Goal: Task Accomplishment & Management: Complete application form

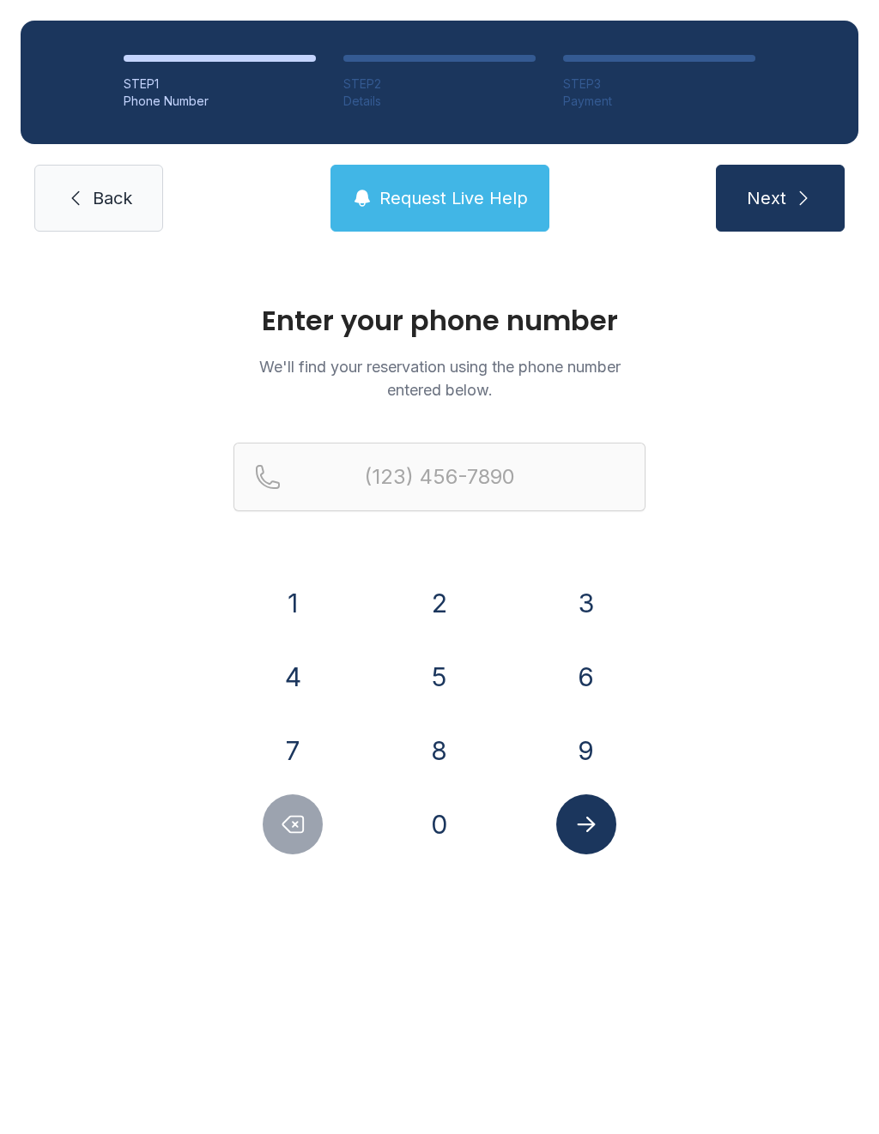
click at [448, 726] on button "8" at bounding box center [439, 751] width 60 height 60
click at [310, 667] on button "4" at bounding box center [293, 677] width 60 height 60
click at [566, 599] on button "3" at bounding box center [586, 603] width 60 height 60
click at [573, 673] on button "6" at bounding box center [586, 677] width 60 height 60
click at [299, 598] on button "1" at bounding box center [293, 603] width 60 height 60
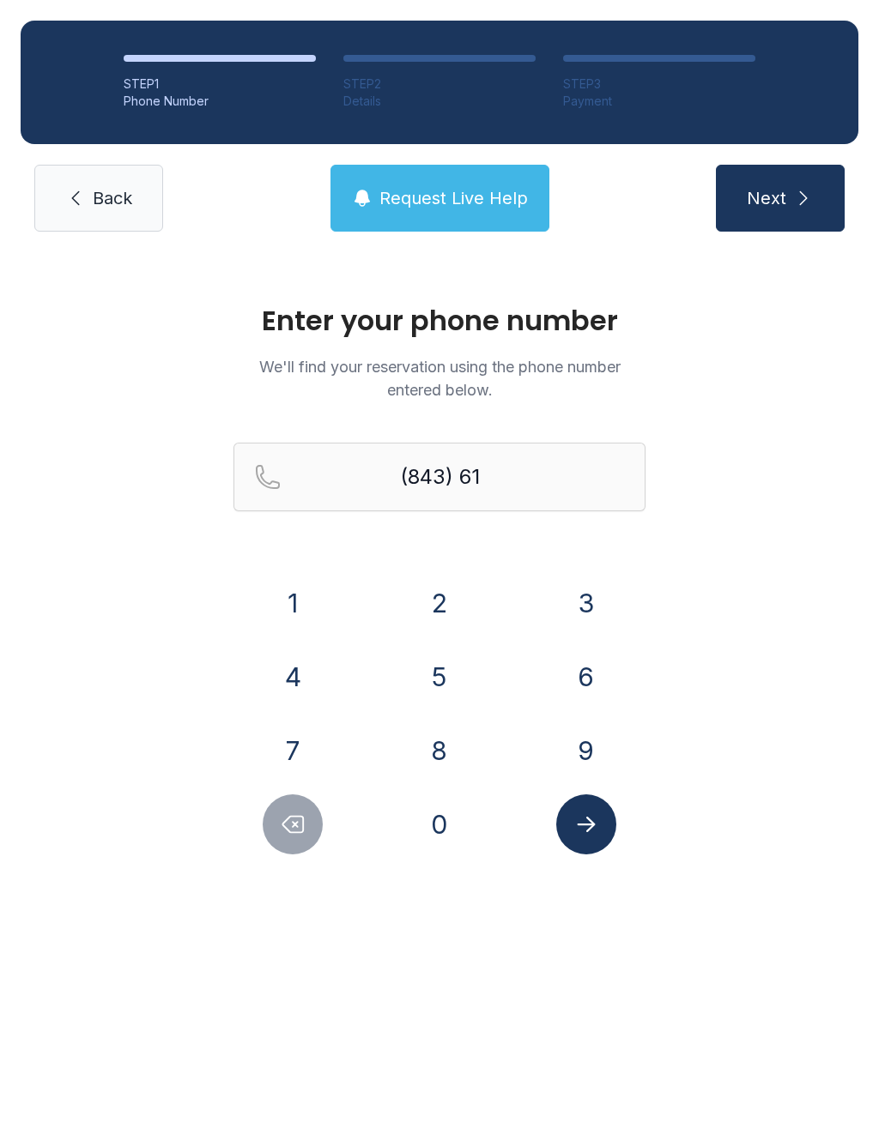
click at [297, 748] on button "7" at bounding box center [293, 751] width 60 height 60
click at [424, 591] on button "2" at bounding box center [439, 603] width 60 height 60
click at [574, 674] on button "6" at bounding box center [586, 677] width 60 height 60
click at [597, 729] on button "9" at bounding box center [586, 751] width 60 height 60
click at [272, 722] on div "7" at bounding box center [292, 751] width 119 height 60
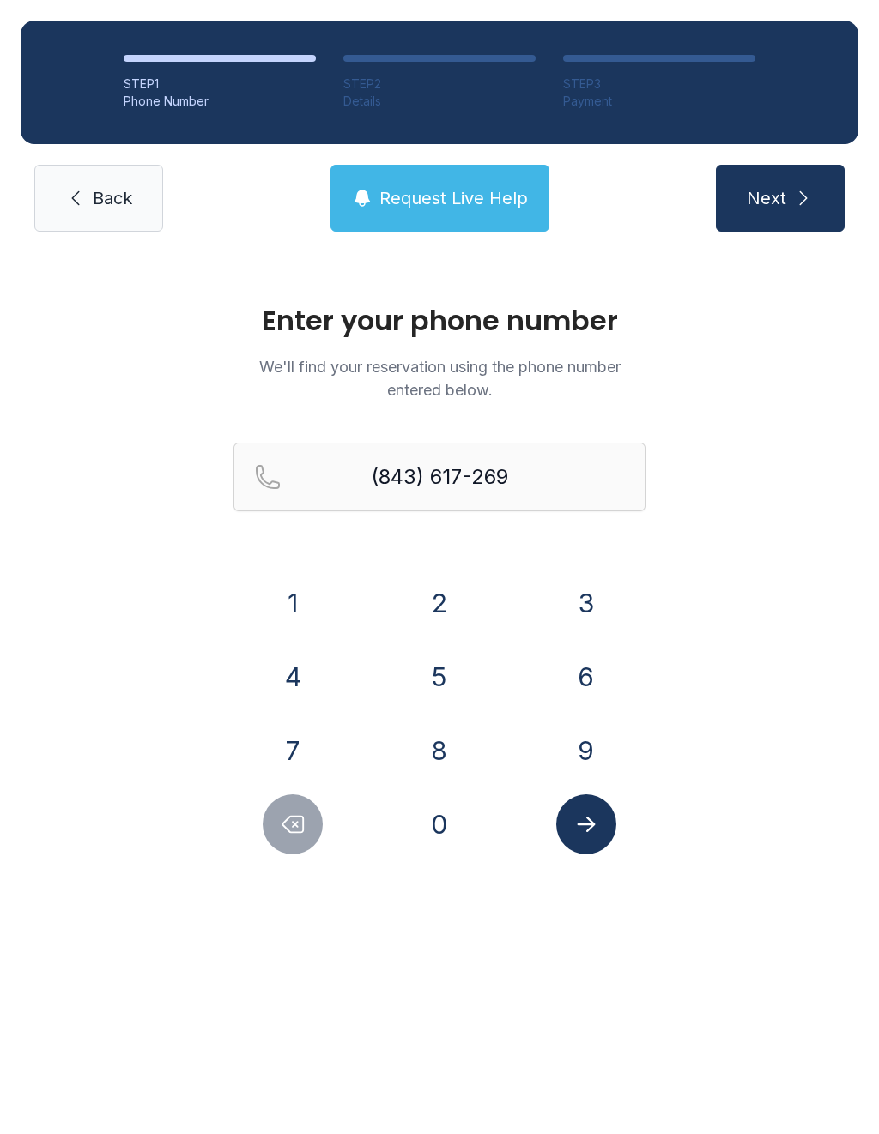
click at [305, 754] on button "7" at bounding box center [293, 751] width 60 height 60
type input "[PHONE_NUMBER]"
click at [596, 826] on icon "Submit lookup form" at bounding box center [586, 825] width 26 height 26
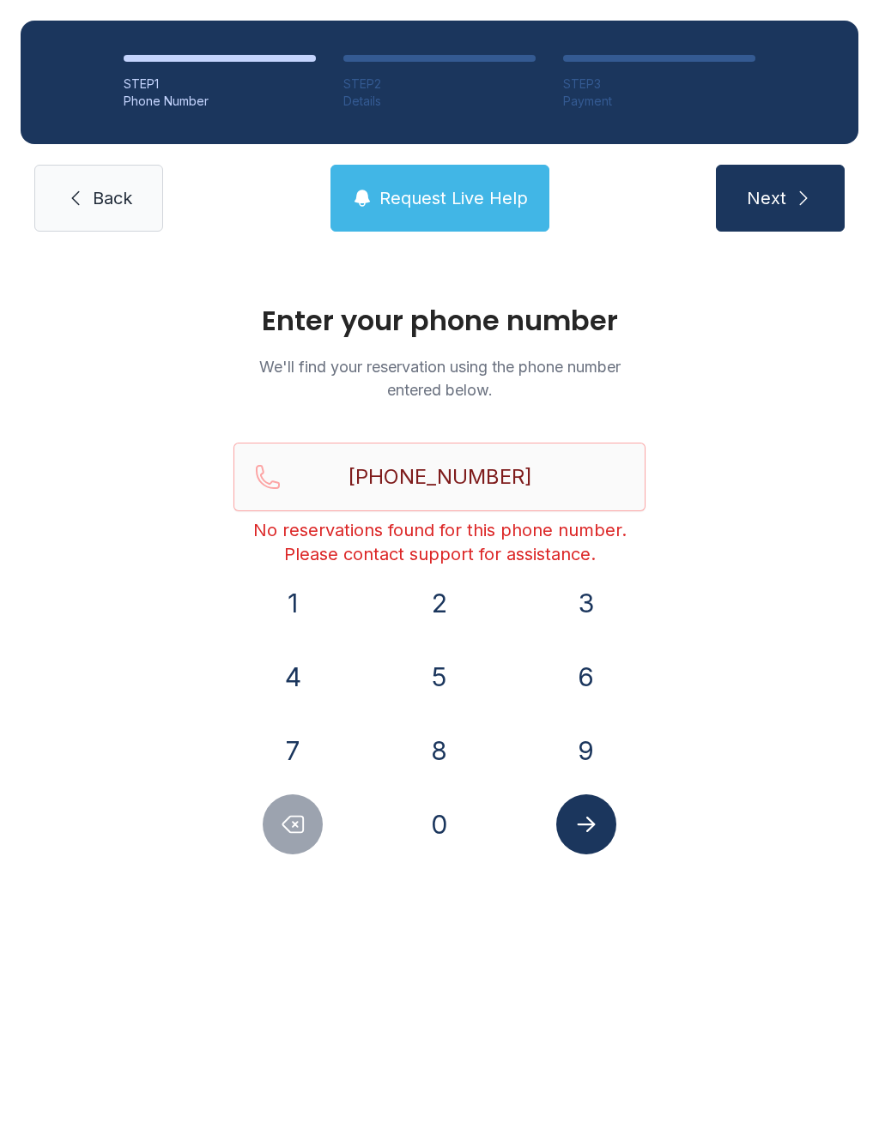
click at [433, 197] on span "Request Live Help" at bounding box center [453, 198] width 148 height 24
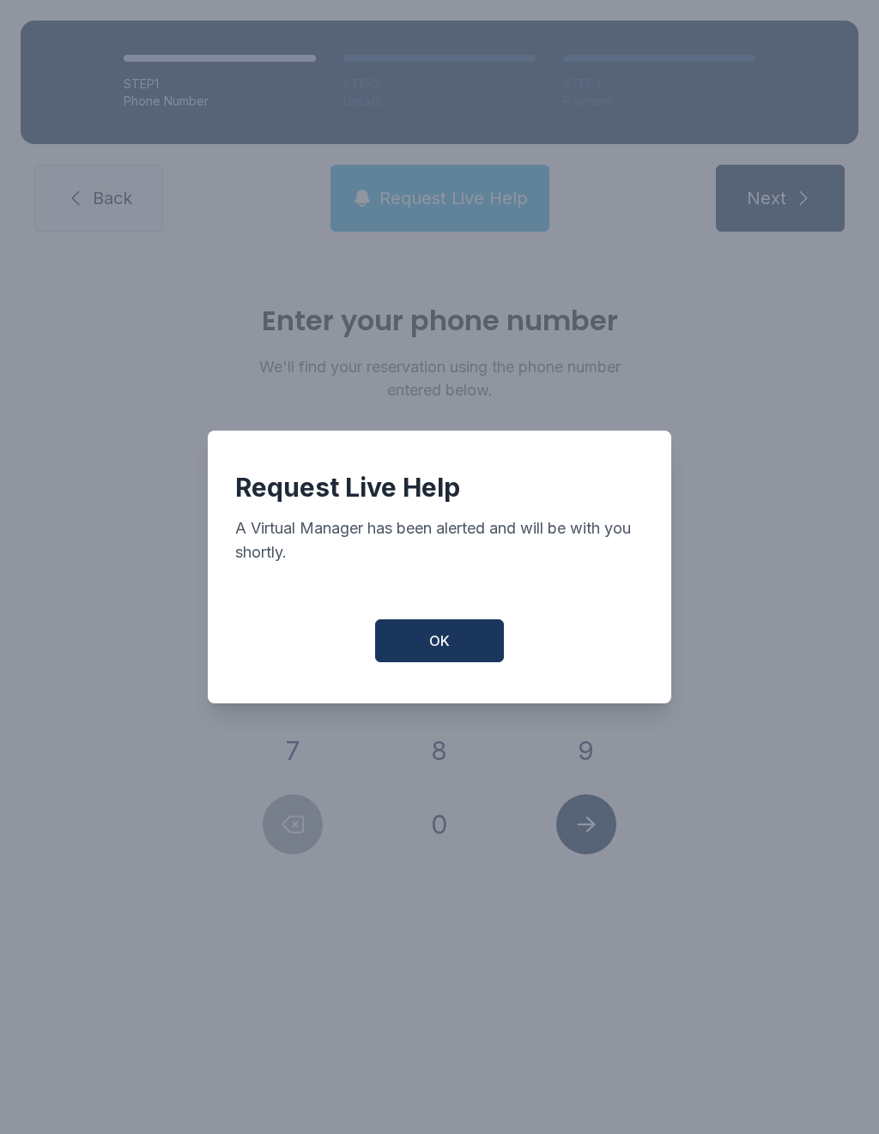
click at [433, 660] on button "OK" at bounding box center [439, 641] width 129 height 43
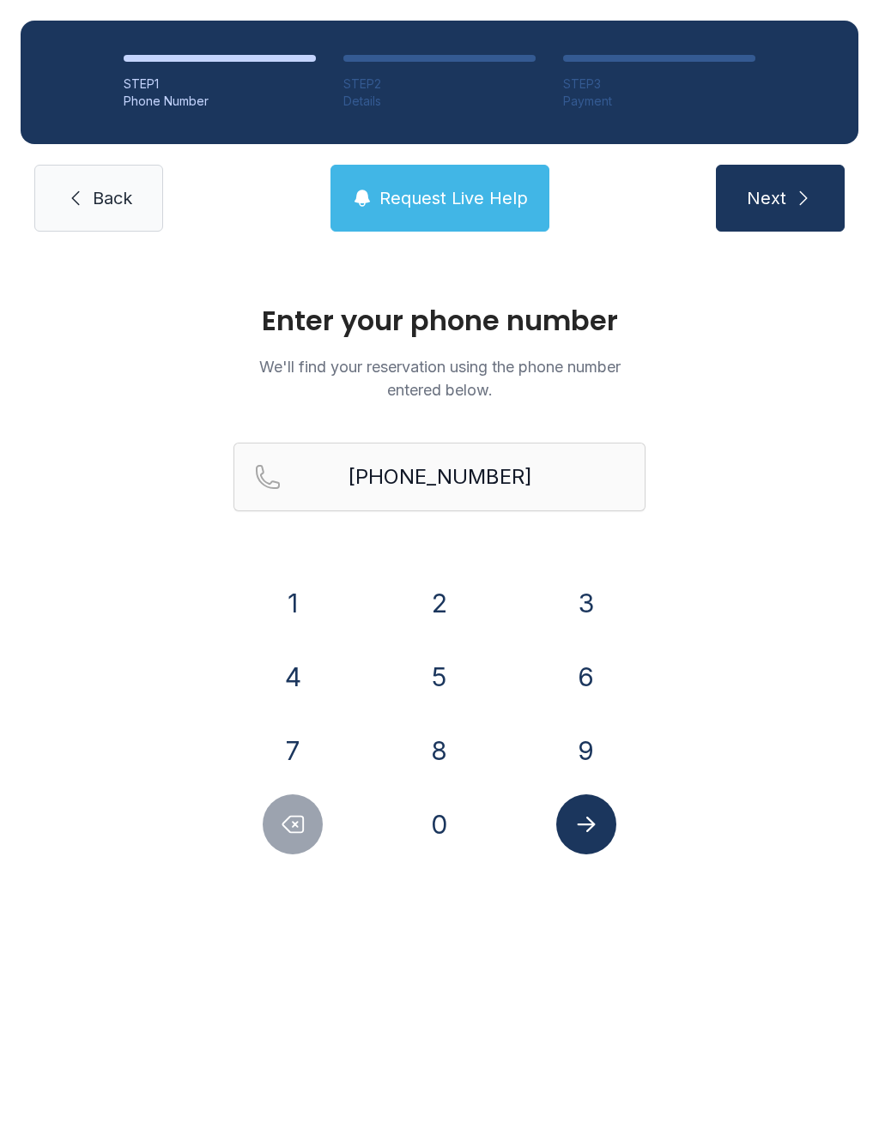
click at [90, 212] on link "Back" at bounding box center [98, 198] width 129 height 67
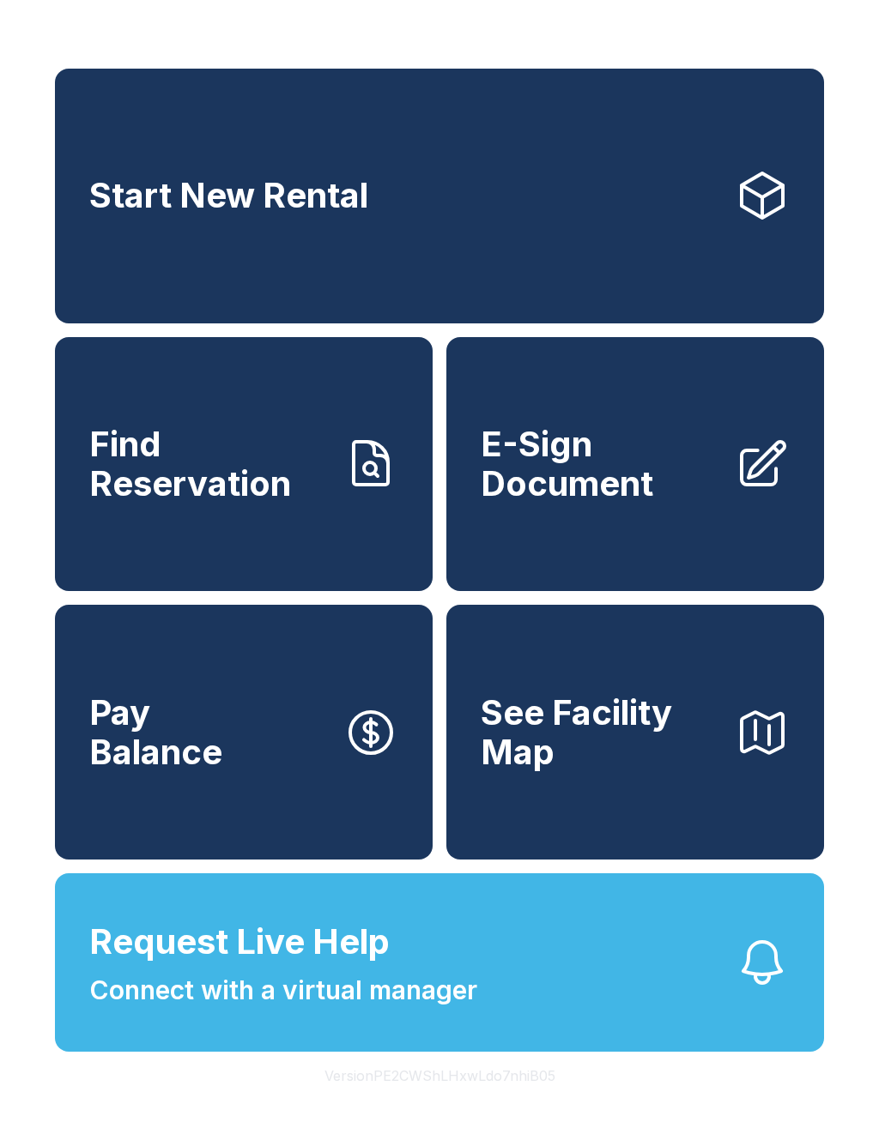
click at [586, 493] on span "E-Sign Document" at bounding box center [601, 464] width 240 height 78
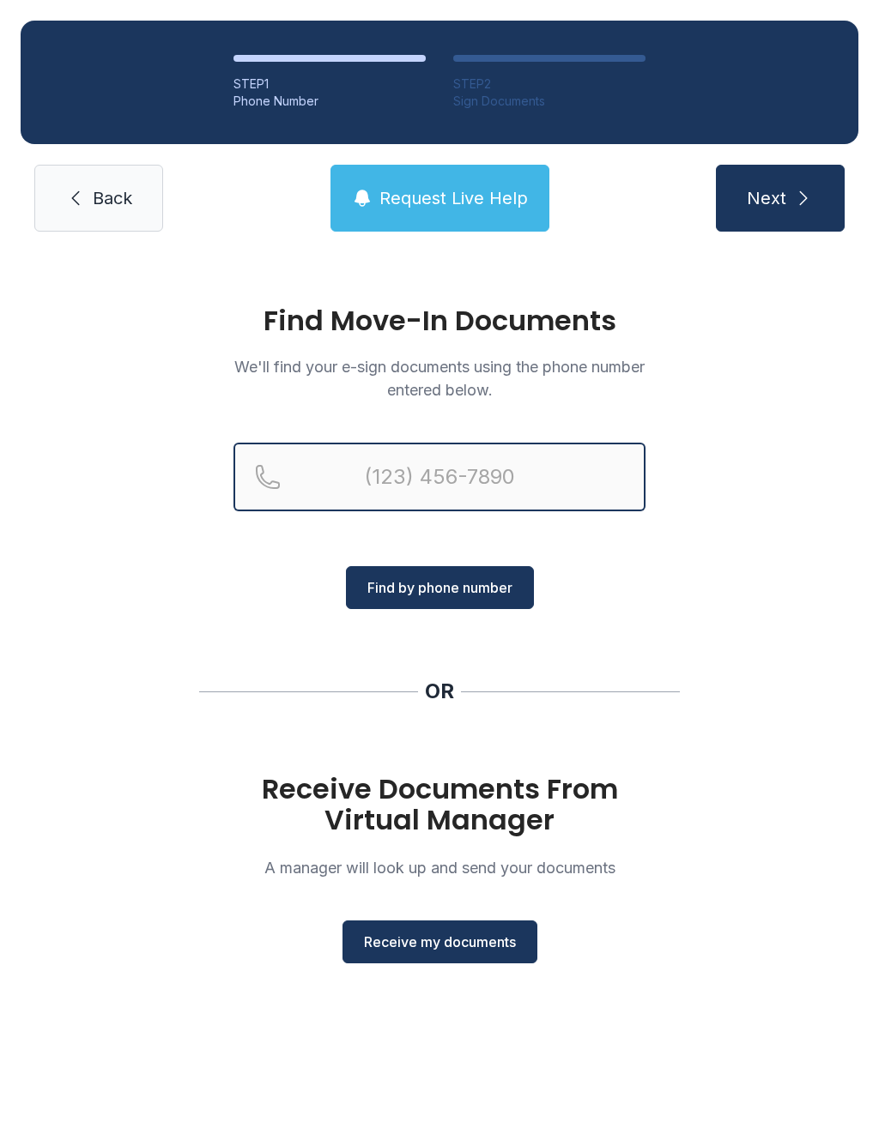
click at [398, 475] on input "Reservation phone number" at bounding box center [439, 477] width 412 height 69
type input "[PHONE_NUMBER]"
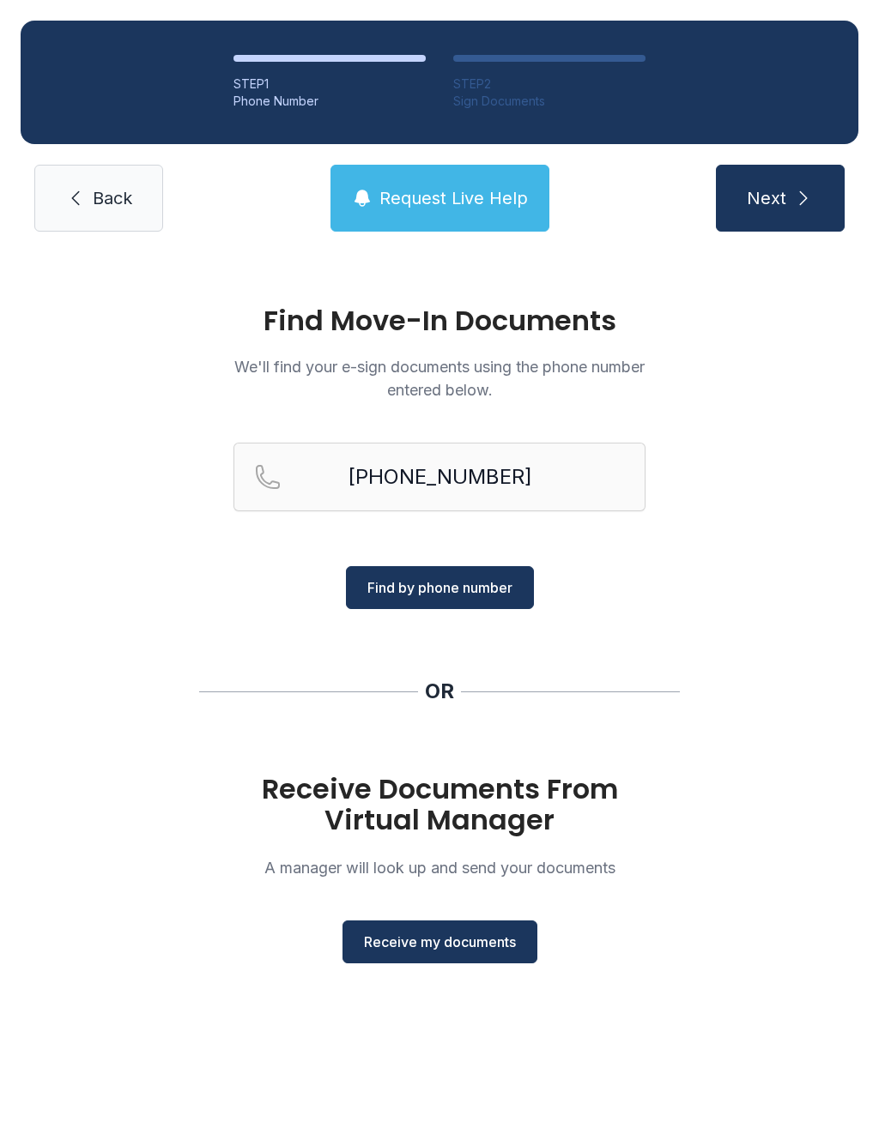
click at [375, 583] on span "Find by phone number" at bounding box center [439, 588] width 145 height 21
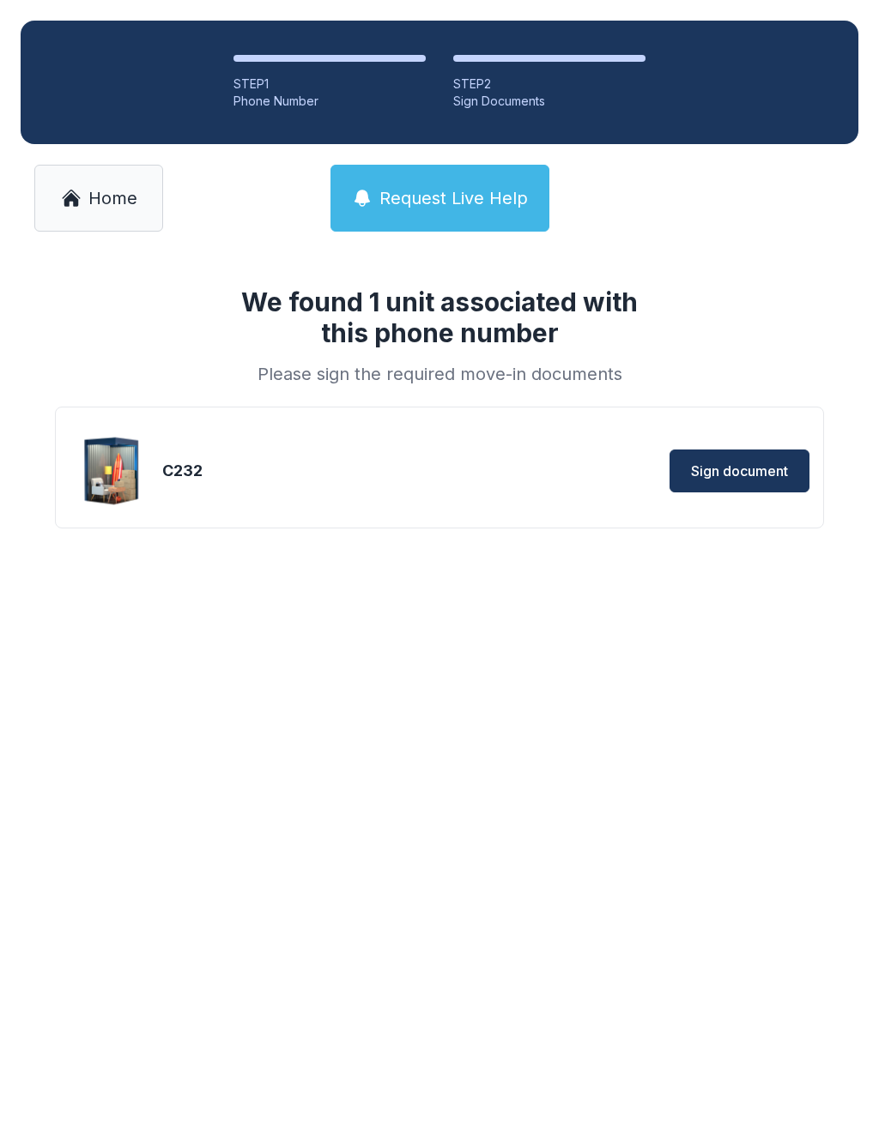
click at [786, 469] on span "Sign document" at bounding box center [739, 471] width 97 height 21
click at [100, 212] on link "Home" at bounding box center [98, 198] width 129 height 67
